Goal: Task Accomplishment & Management: Manage account settings

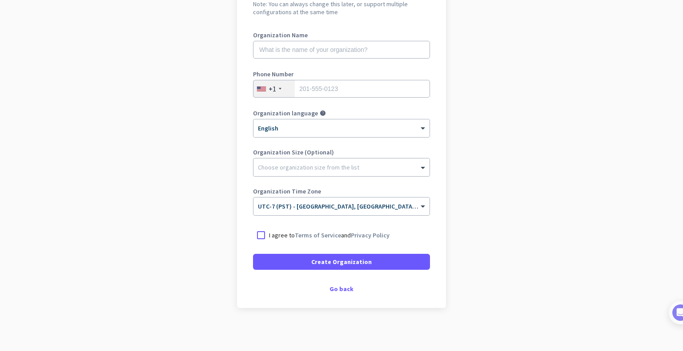
scroll to position [105, 0]
drag, startPoint x: 334, startPoint y: 285, endPoint x: 342, endPoint y: 278, distance: 11.0
click at [334, 285] on div "Go back" at bounding box center [341, 288] width 177 height 6
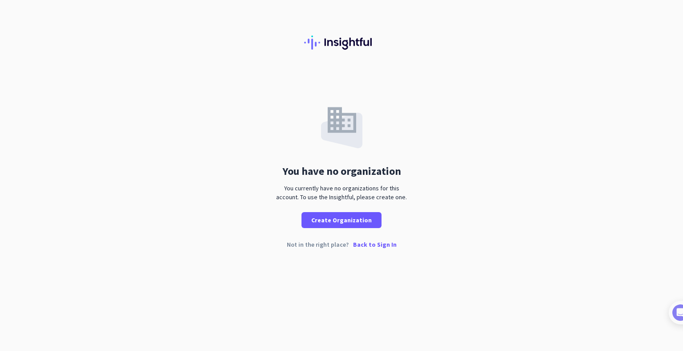
click at [366, 244] on p "Back to Sign In" at bounding box center [375, 245] width 44 height 6
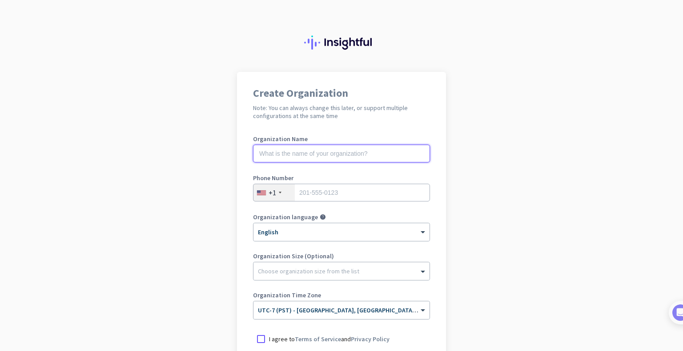
click at [307, 154] on input "text" at bounding box center [341, 154] width 177 height 18
type input "Mercor"
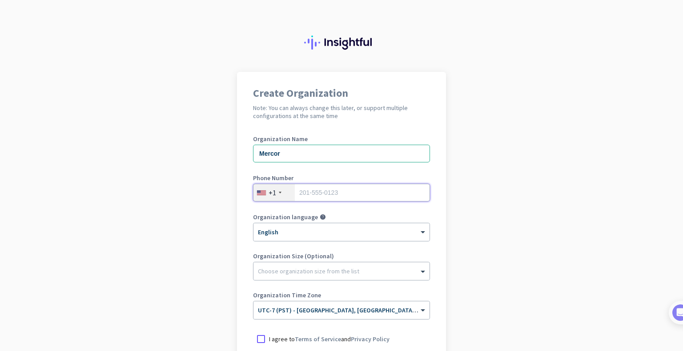
click at [329, 192] on input "tel" at bounding box center [341, 193] width 177 height 18
type input "5416711124"
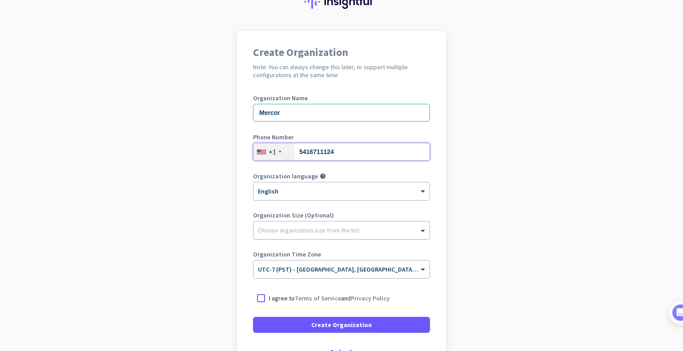
scroll to position [44, 0]
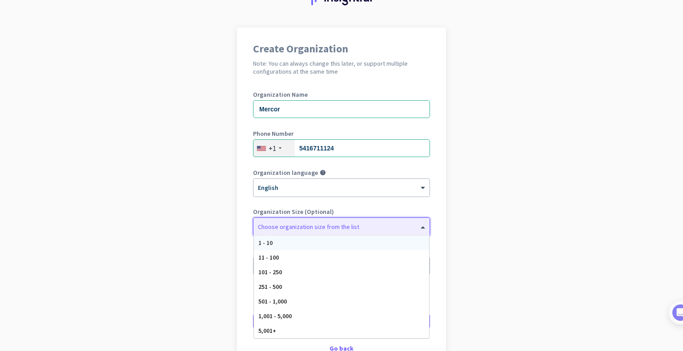
click at [418, 226] on span at bounding box center [423, 227] width 11 height 9
click at [263, 314] on span "1,001 - 5,000" at bounding box center [274, 316] width 33 height 8
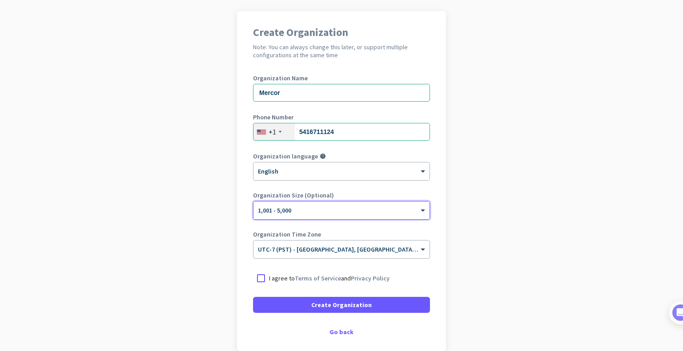
scroll to position [89, 0]
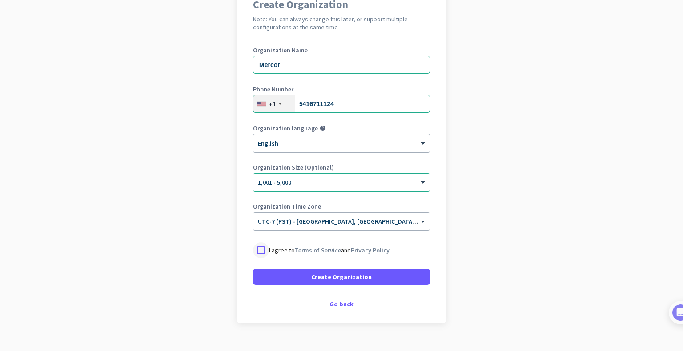
click at [257, 250] on div at bounding box center [261, 251] width 16 height 16
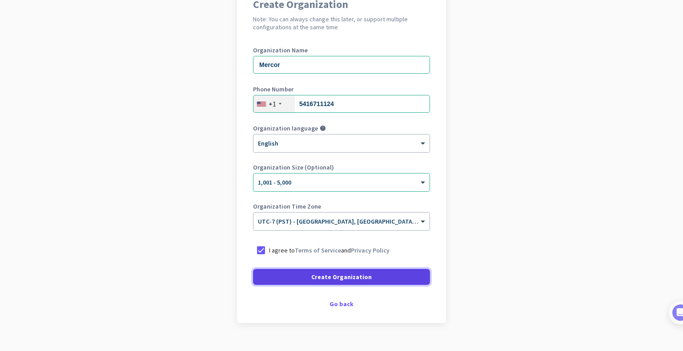
click at [324, 277] on span "Create Organization" at bounding box center [341, 277] width 60 height 9
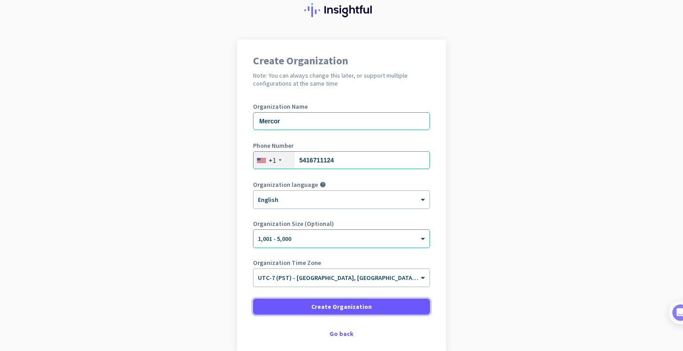
scroll to position [0, 0]
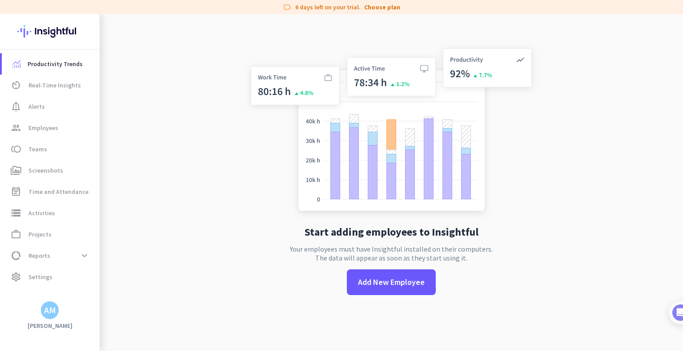
scroll to position [14, 0]
click at [32, 276] on span "Settings" at bounding box center [40, 277] width 24 height 11
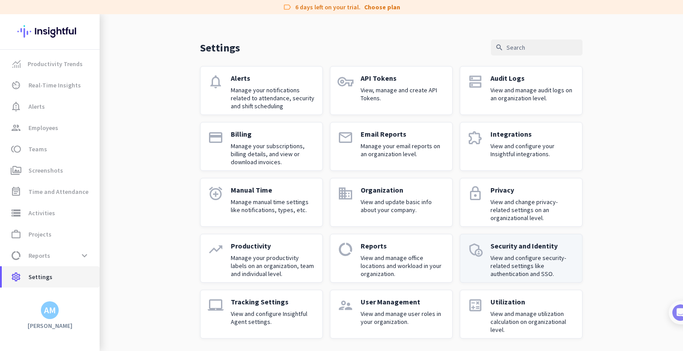
scroll to position [19, 0]
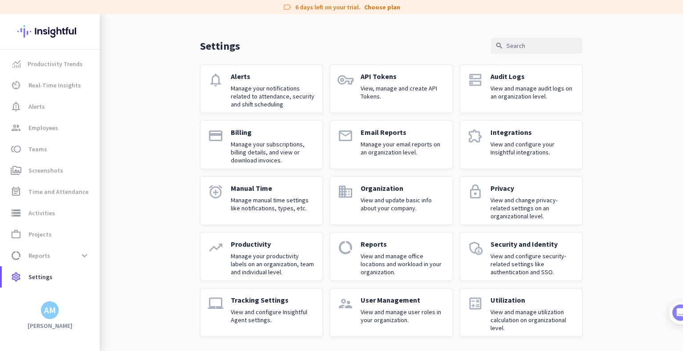
click at [50, 310] on div "AM" at bounding box center [50, 310] width 12 height 9
click at [158, 264] on div "Mercor admin check" at bounding box center [190, 268] width 110 height 15
click at [41, 276] on span "Settings" at bounding box center [40, 277] width 24 height 11
click at [50, 315] on div "AM" at bounding box center [50, 310] width 12 height 9
click at [90, 244] on span "Personal Settings" at bounding box center [97, 246] width 54 height 8
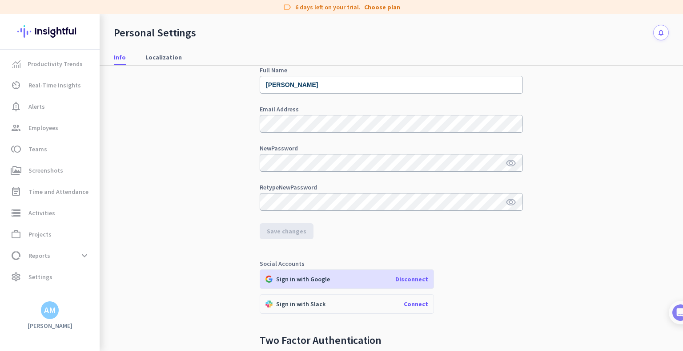
scroll to position [44, 0]
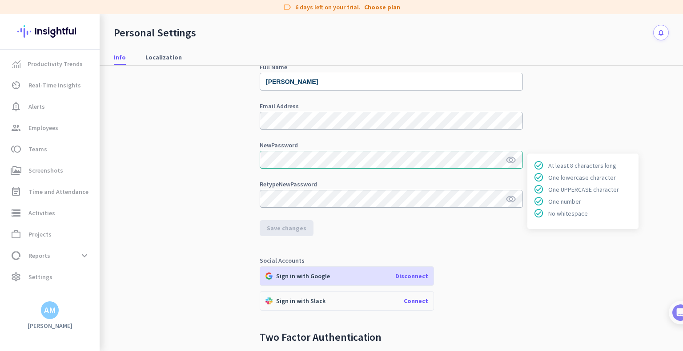
click at [507, 159] on icon "visibility" at bounding box center [510, 160] width 11 height 11
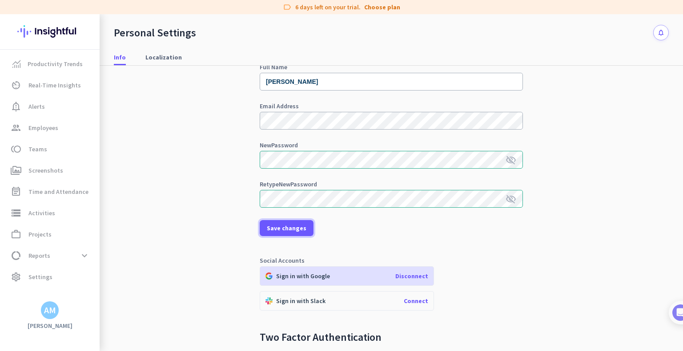
drag, startPoint x: 276, startPoint y: 227, endPoint x: 379, endPoint y: 215, distance: 103.8
click at [379, 215] on form "Full Name Alison McKenzie Email Address New Password visibility_off Retype New …" at bounding box center [391, 150] width 263 height 172
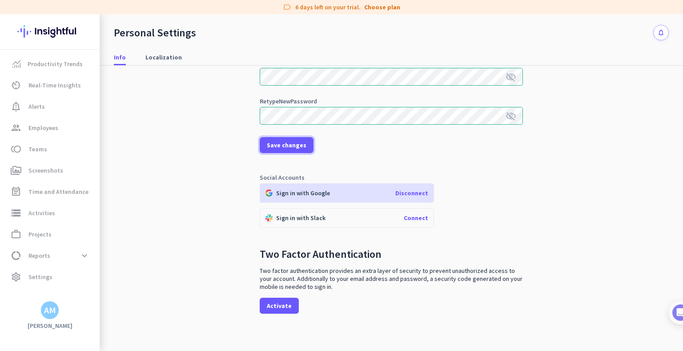
scroll to position [132, 0]
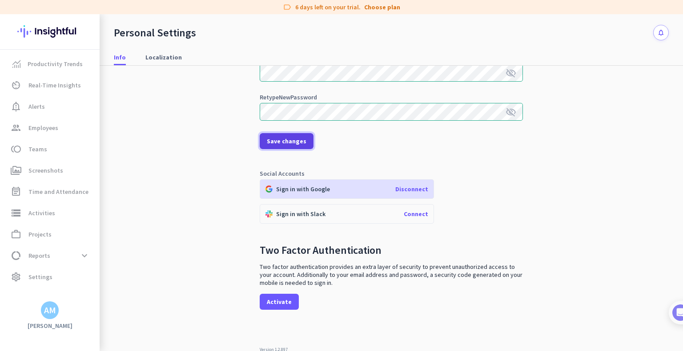
click at [284, 142] on span "Save changes" at bounding box center [287, 141] width 40 height 9
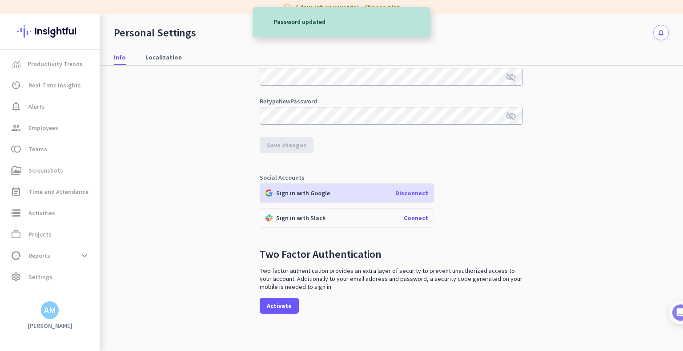
scroll to position [171, 0]
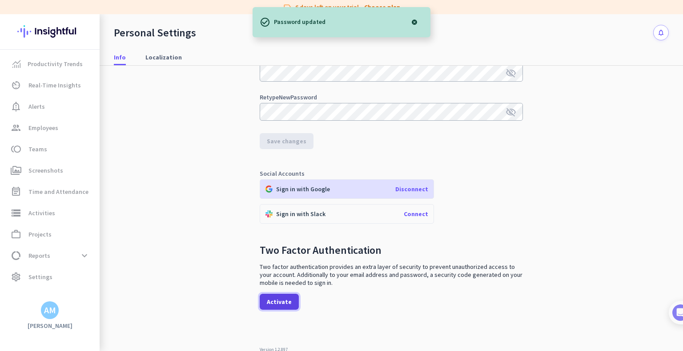
click at [271, 302] on span "Activate" at bounding box center [279, 302] width 25 height 9
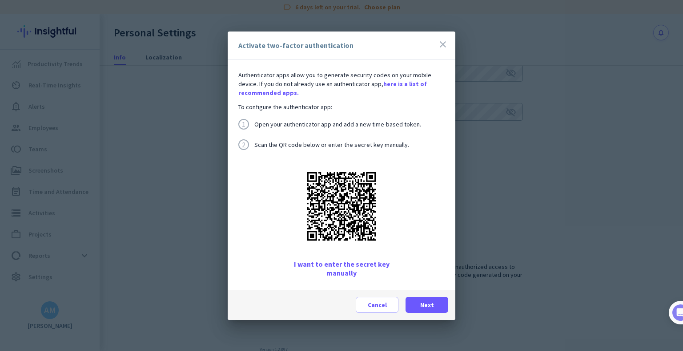
click at [327, 265] on span "I want to enter the secret key manually" at bounding box center [341, 269] width 122 height 18
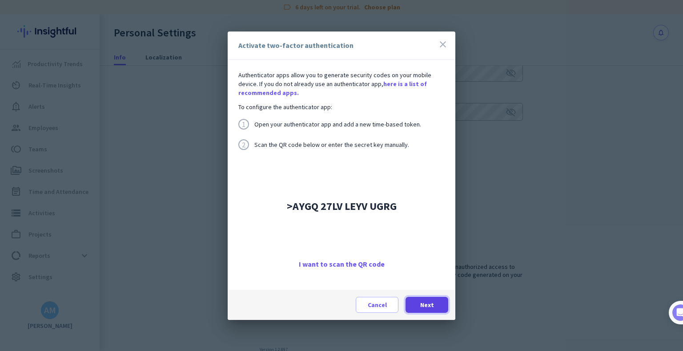
click at [427, 305] on span "Next" at bounding box center [427, 305] width 14 height 9
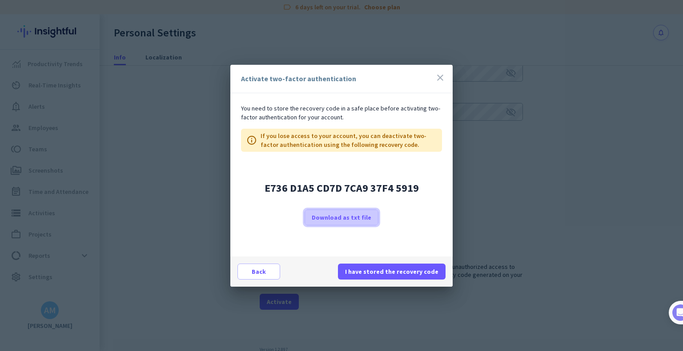
click at [341, 220] on span "Download as txt file" at bounding box center [341, 217] width 60 height 9
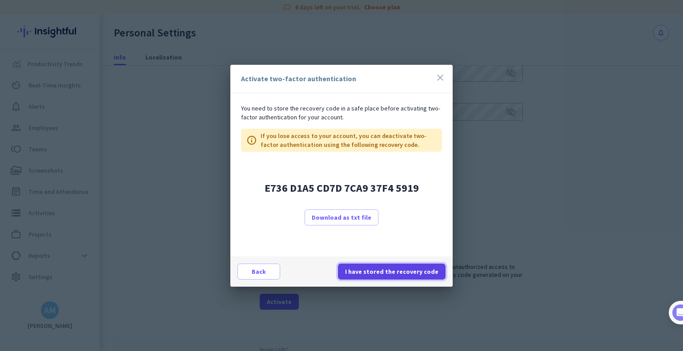
click at [387, 270] on span "I have stored the recovery code" at bounding box center [391, 272] width 93 height 9
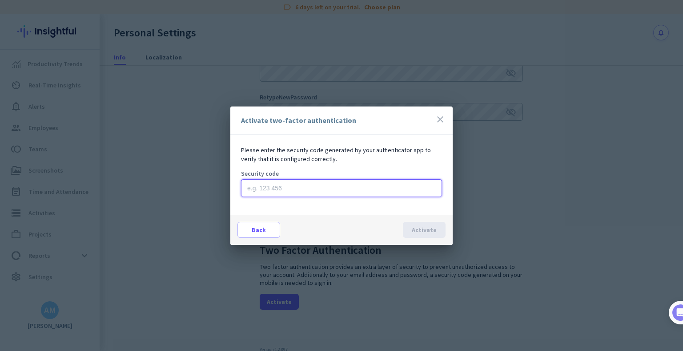
click at [258, 188] on input at bounding box center [341, 189] width 201 height 18
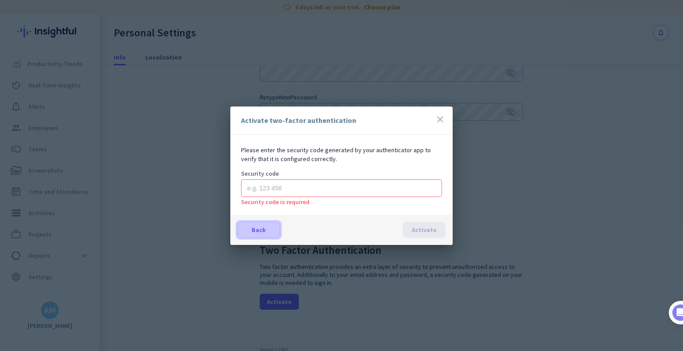
click at [251, 229] on span "button" at bounding box center [259, 230] width 42 height 21
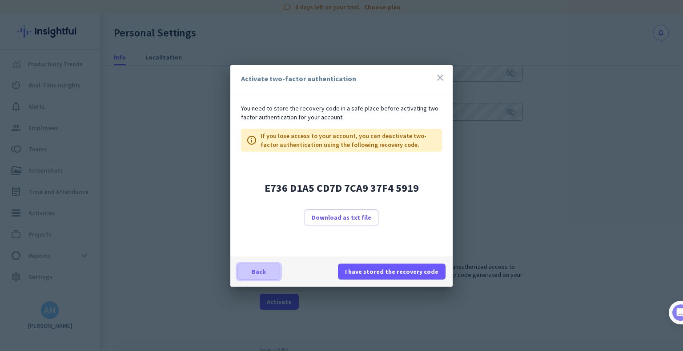
click at [260, 270] on span "Back" at bounding box center [259, 272] width 14 height 9
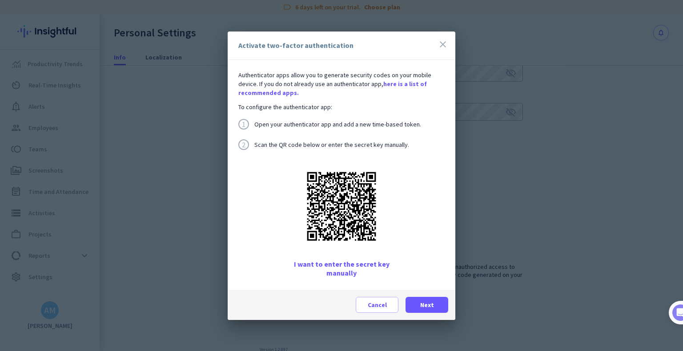
click at [320, 264] on span "I want to enter the secret key manually" at bounding box center [341, 269] width 122 height 18
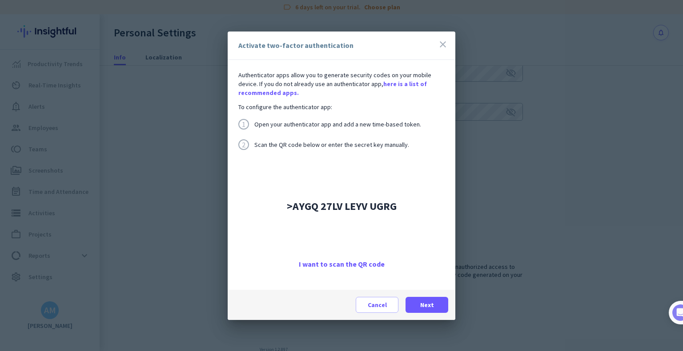
drag, startPoint x: 287, startPoint y: 206, endPoint x: 395, endPoint y: 204, distance: 108.0
click at [395, 204] on span ">AYGQ 27LV LEYV UGRG" at bounding box center [342, 206] width 110 height 11
copy span ">AYGQ 27LV LEYV UGRG"
click at [424, 303] on span "Next" at bounding box center [427, 305] width 14 height 9
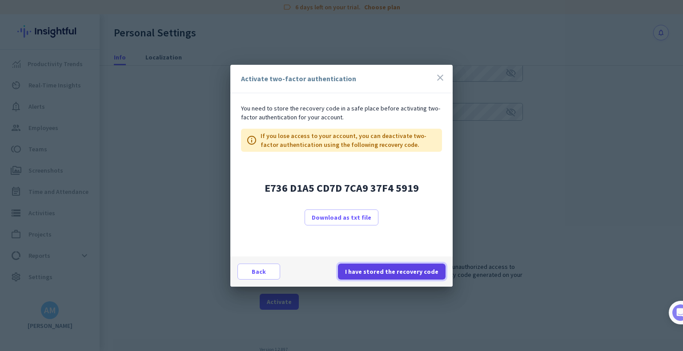
click at [393, 268] on span "I have stored the recovery code" at bounding box center [391, 272] width 93 height 9
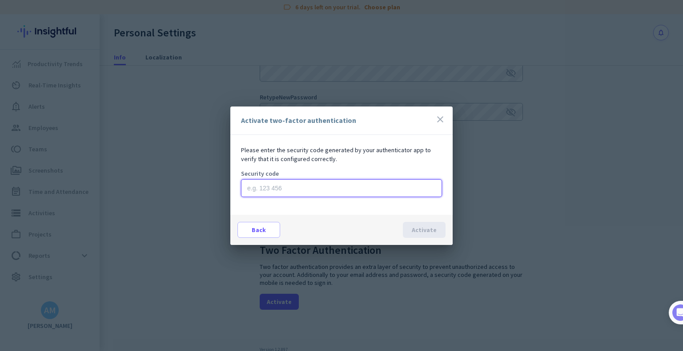
click at [251, 191] on input at bounding box center [341, 189] width 201 height 18
paste input ">AYGQ 27LV LEYV UGRG"
type input ">AYGQ 27LV LEYV UGRG"
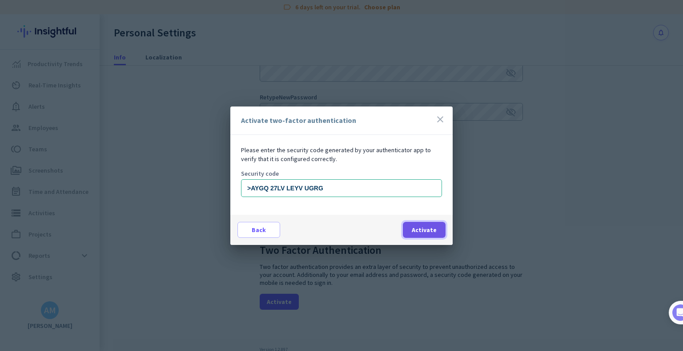
click at [425, 229] on span "Activate" at bounding box center [423, 230] width 25 height 9
click at [351, 176] on div "Security code" at bounding box center [341, 174] width 201 height 6
drag, startPoint x: 343, startPoint y: 186, endPoint x: 208, endPoint y: 174, distance: 136.1
click at [208, 174] on div "Activate two-factor authentication close Please enter the security code generat…" at bounding box center [341, 175] width 683 height 351
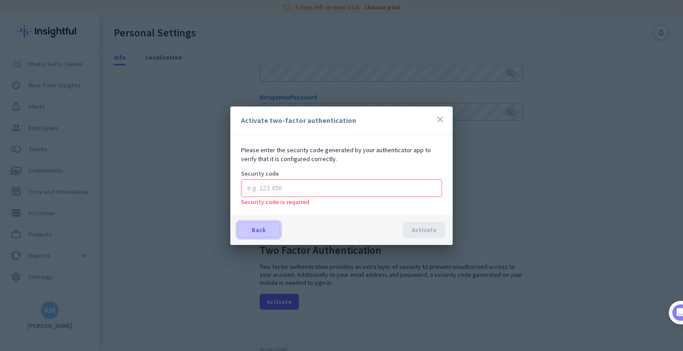
click at [260, 231] on span "Back" at bounding box center [259, 230] width 14 height 9
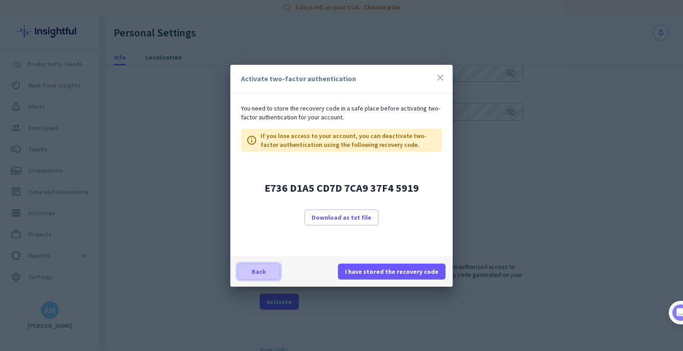
click at [252, 268] on span "Back" at bounding box center [259, 272] width 14 height 9
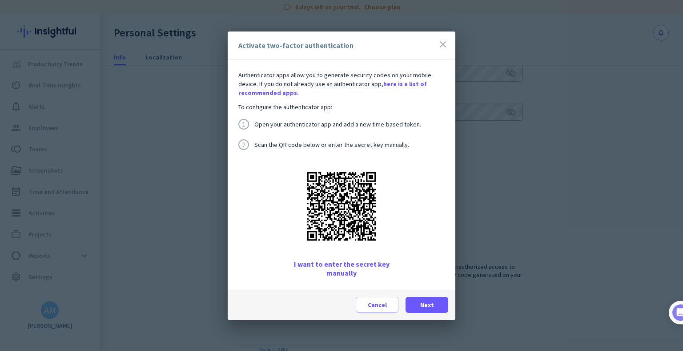
click at [333, 265] on span "I want to enter the secret key manually" at bounding box center [341, 269] width 122 height 18
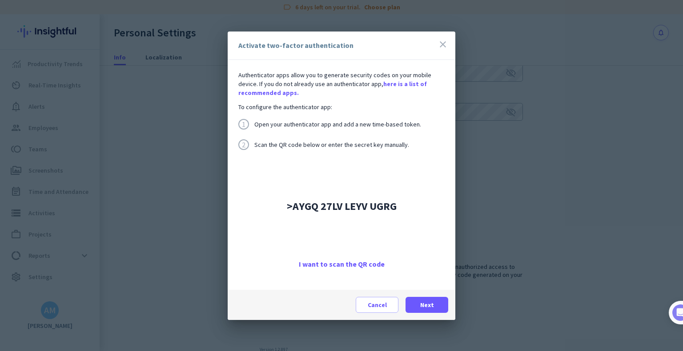
click at [331, 264] on span "I want to scan the QR code" at bounding box center [342, 264] width 86 height 9
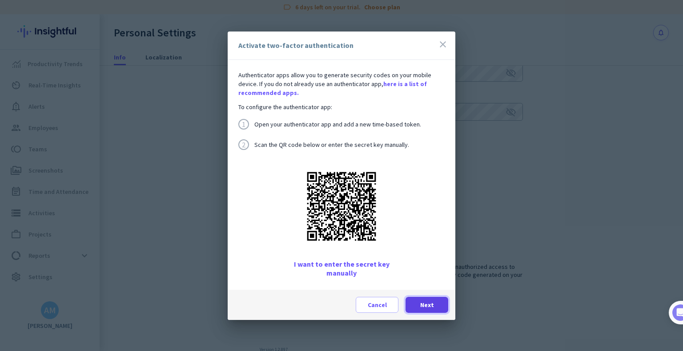
click at [427, 302] on span "Next" at bounding box center [427, 305] width 14 height 9
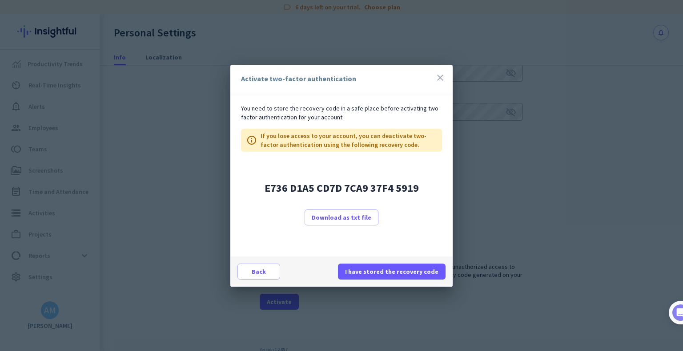
drag, startPoint x: 266, startPoint y: 187, endPoint x: 421, endPoint y: 190, distance: 155.6
click at [421, 190] on div "E736 D1A5 CD7D 7CA9 37F4 5919 Download as txt file" at bounding box center [341, 204] width 201 height 105
copy span "E736 D1A5 CD7D 7CA9 37F4 5919"
click at [375, 273] on span "I have stored the recovery code" at bounding box center [391, 272] width 93 height 9
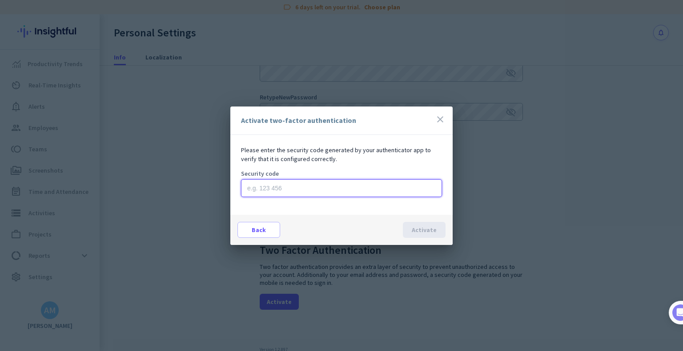
click at [248, 188] on input at bounding box center [341, 189] width 201 height 18
paste input "E736 D1A5 CD7D 7CA9 37F4 5919"
type input "E736 D1A5 CD7D 7CA9 37F4 5919"
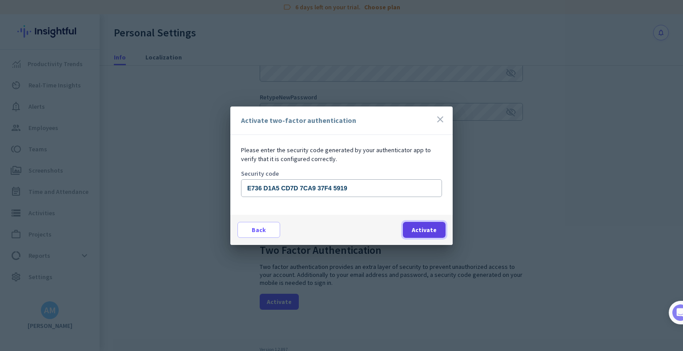
click at [420, 232] on span "Activate" at bounding box center [423, 230] width 25 height 9
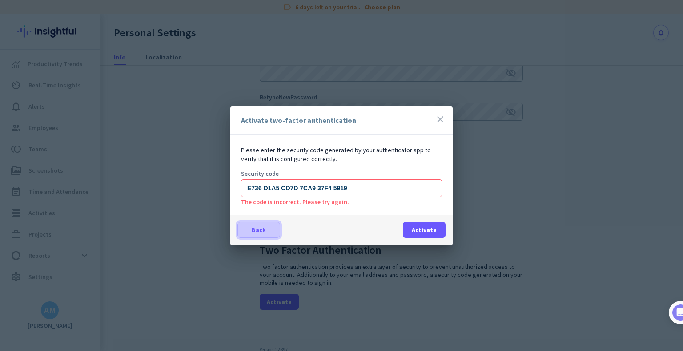
click at [263, 231] on span "Back" at bounding box center [259, 230] width 14 height 9
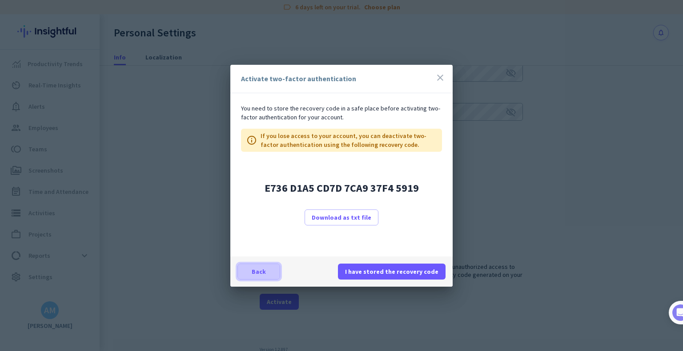
click at [253, 268] on span "Back" at bounding box center [259, 272] width 14 height 9
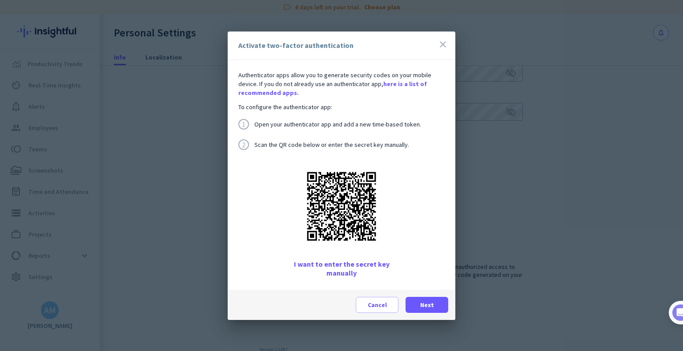
click at [443, 44] on icon "close" at bounding box center [442, 44] width 11 height 11
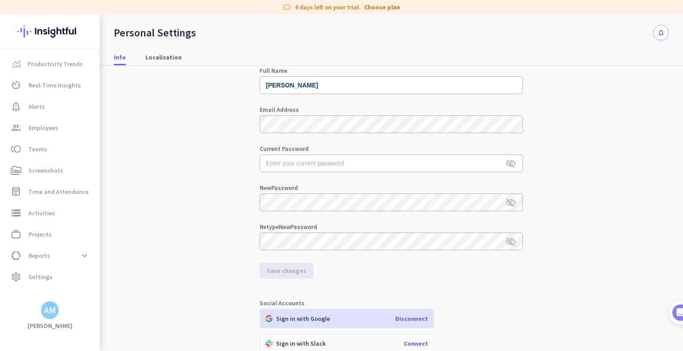
scroll to position [37, 0]
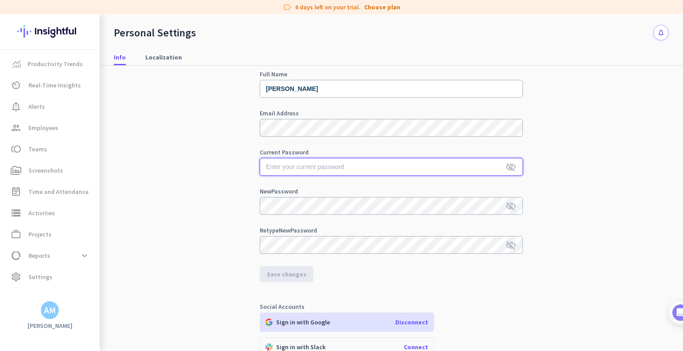
click at [269, 165] on input "text" at bounding box center [391, 167] width 263 height 18
click at [265, 167] on input "text" at bounding box center [391, 167] width 263 height 18
type input "E"
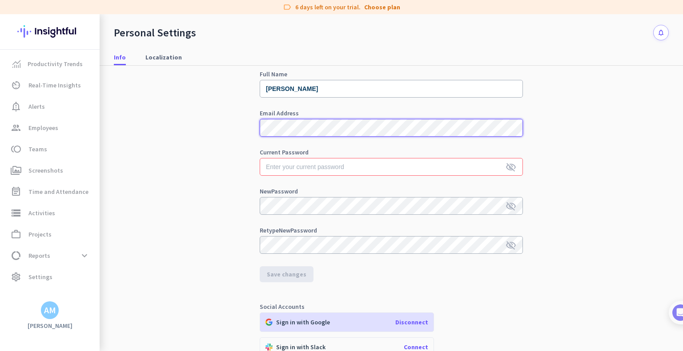
click at [202, 115] on div "Personal Info Full Name Alison McKenzie Email Address Current Password visibili…" at bounding box center [391, 196] width 555 height 337
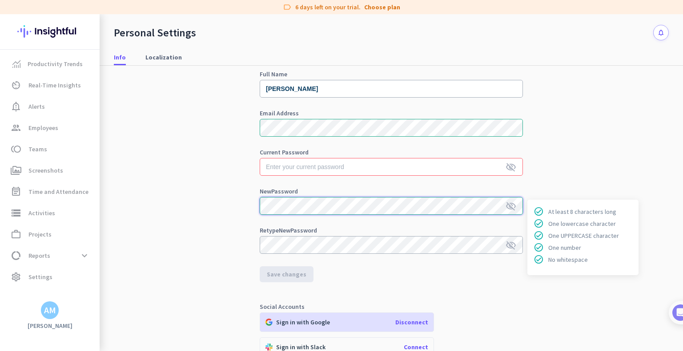
click at [256, 204] on div "Personal Info Full Name Alison McKenzie Email Address Current Password visibili…" at bounding box center [391, 196] width 555 height 337
click at [266, 165] on input "text" at bounding box center [391, 167] width 263 height 18
paste input "Everything1isworkingout2forme3!!!"
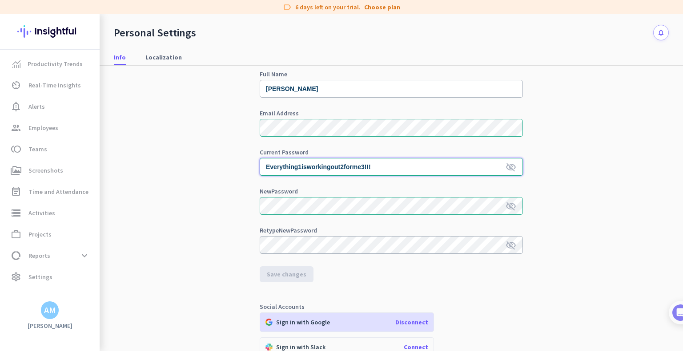
type input "Everything1isworkingout2forme3!!!"
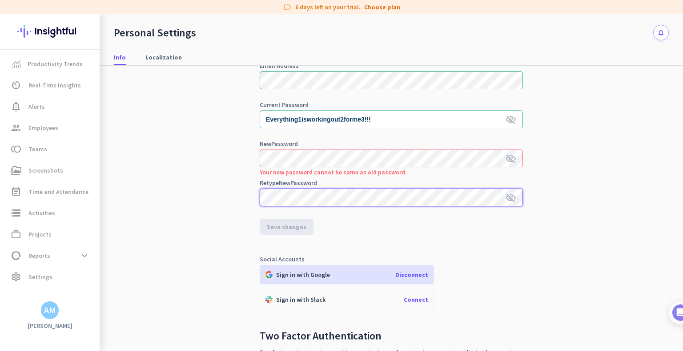
scroll to position [126, 0]
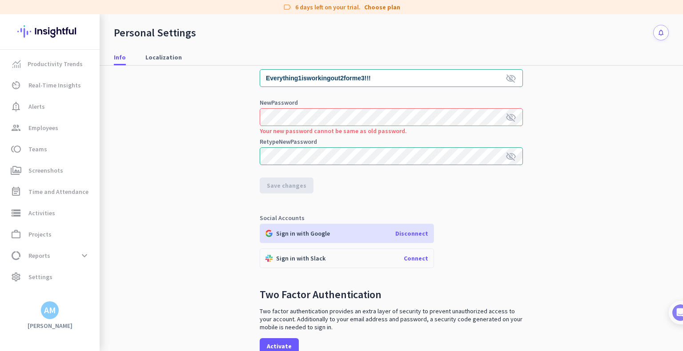
click at [290, 188] on form "Full Name Alison McKenzie Email Address Current Password Everything1isworkingou…" at bounding box center [391, 88] width 263 height 212
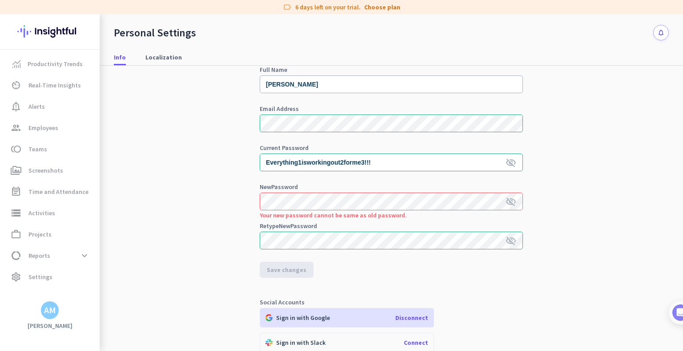
scroll to position [37, 0]
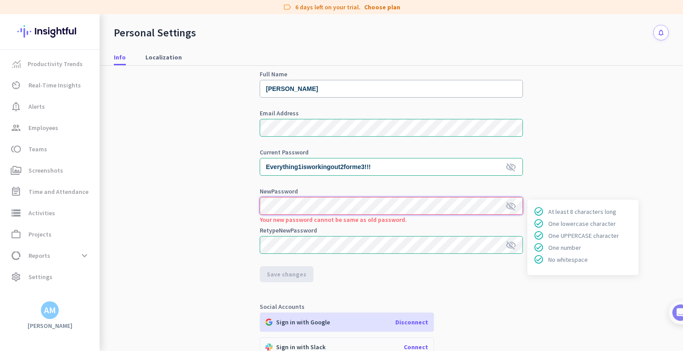
click at [224, 192] on div "Personal Info Full Name Alison McKenzie Email Address Current Password Everythi…" at bounding box center [391, 196] width 555 height 337
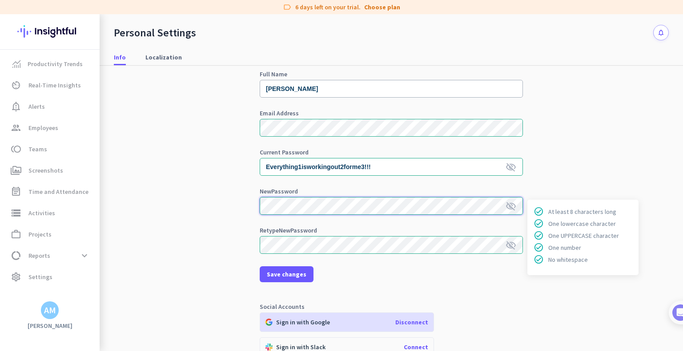
click at [228, 204] on div "Personal Info Full Name Alison McKenzie Email Address Current Password Everythi…" at bounding box center [391, 196] width 555 height 337
click at [249, 240] on div "Personal Info Full Name Alison McKenzie Email Address Current Password Everythi…" at bounding box center [391, 196] width 555 height 337
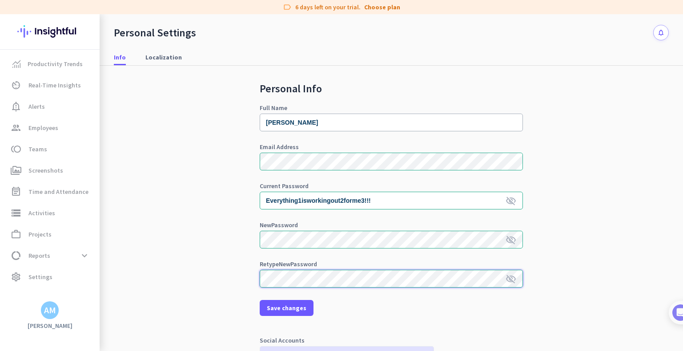
scroll to position [0, 0]
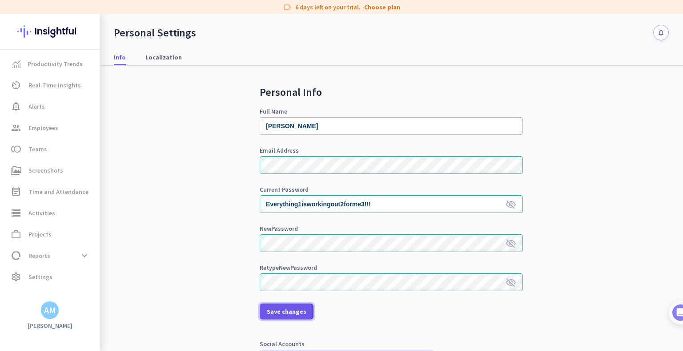
click at [279, 312] on span "Save changes" at bounding box center [287, 311] width 40 height 9
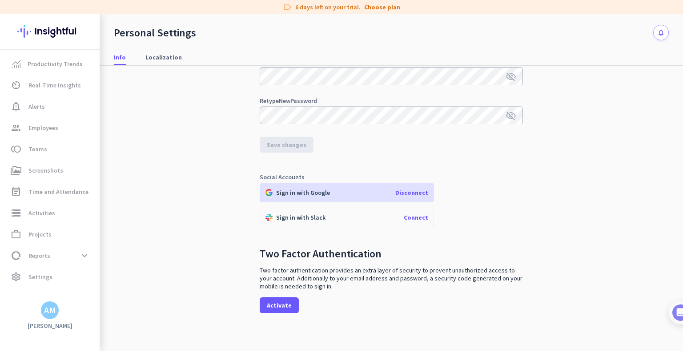
scroll to position [171, 0]
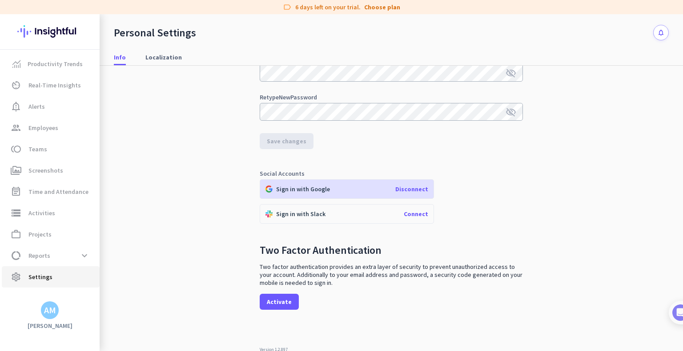
click at [43, 279] on span "Settings" at bounding box center [40, 277] width 24 height 11
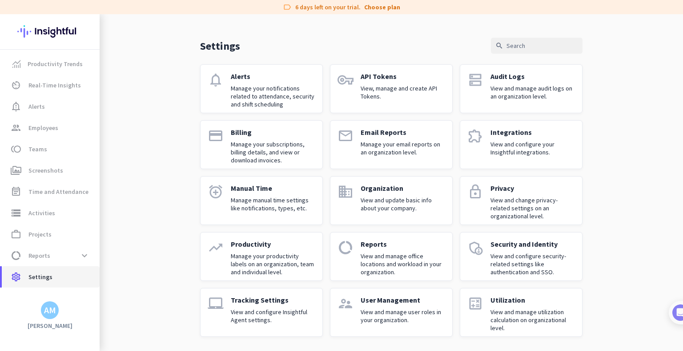
scroll to position [19, 0]
click at [508, 40] on input "text" at bounding box center [537, 46] width 92 height 16
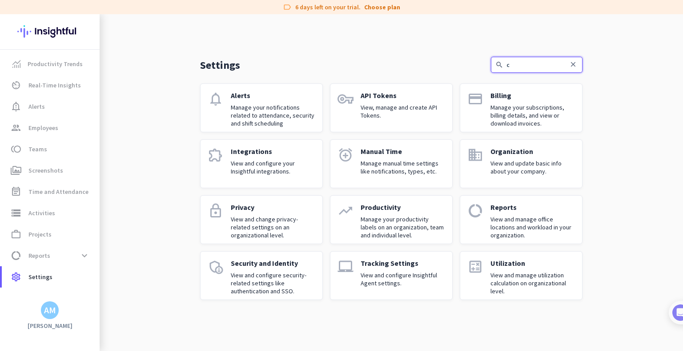
scroll to position [0, 0]
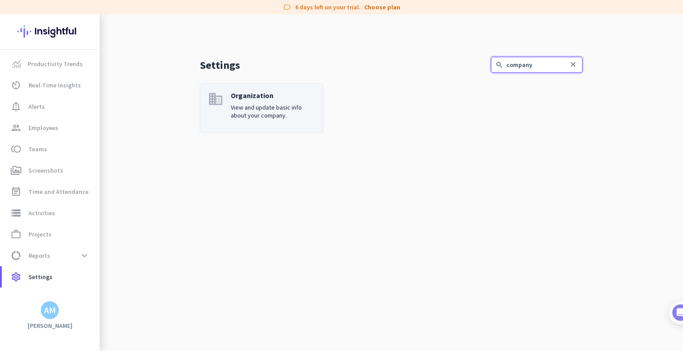
type input "company"
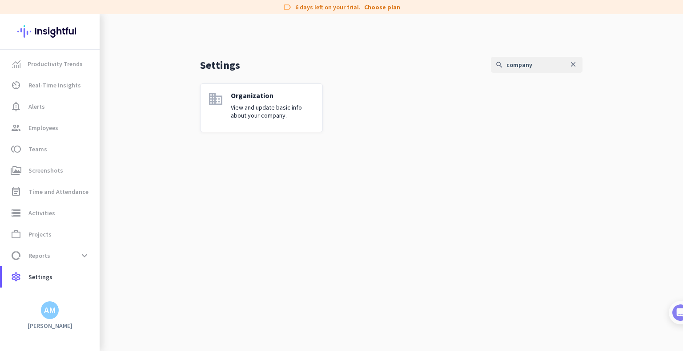
click at [275, 103] on div "Organization View and update basic info about your company." at bounding box center [273, 108] width 84 height 34
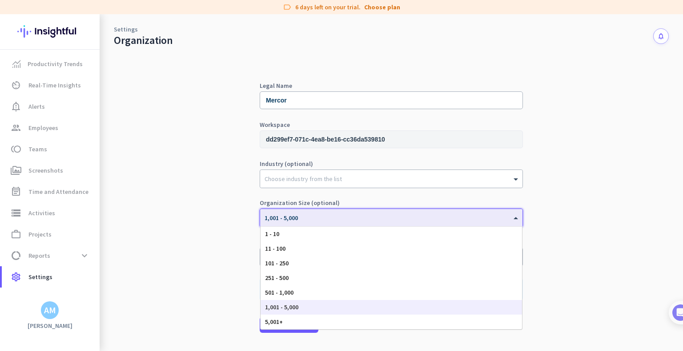
click at [515, 216] on span at bounding box center [516, 219] width 11 height 8
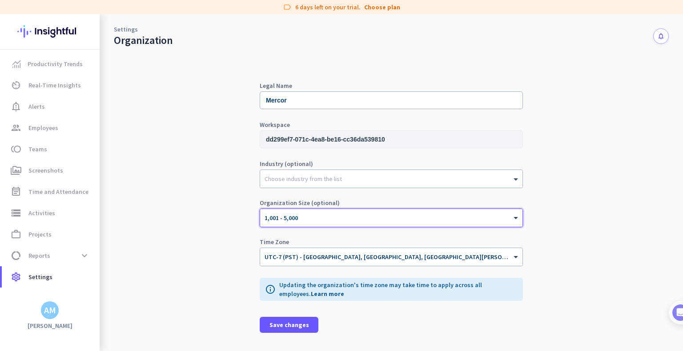
drag, startPoint x: 512, startPoint y: 214, endPoint x: 520, endPoint y: 208, distance: 10.8
click at [512, 214] on div "× 1,001 - 5,000" at bounding box center [391, 218] width 262 height 18
drag, startPoint x: 37, startPoint y: 274, endPoint x: 46, endPoint y: 269, distance: 10.1
click at [37, 274] on span "Settings" at bounding box center [40, 277] width 24 height 11
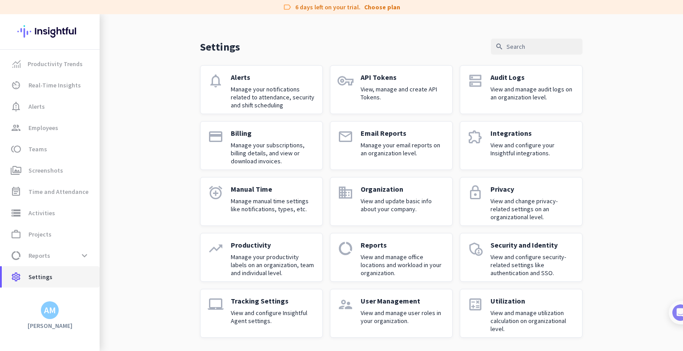
scroll to position [19, 0]
